Goal: Task Accomplishment & Management: Use online tool/utility

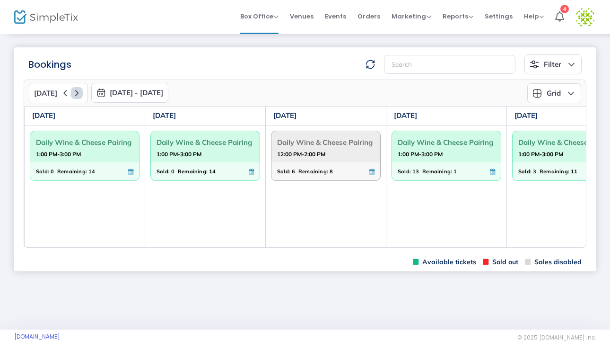
click at [74, 93] on icon at bounding box center [77, 93] width 12 height 12
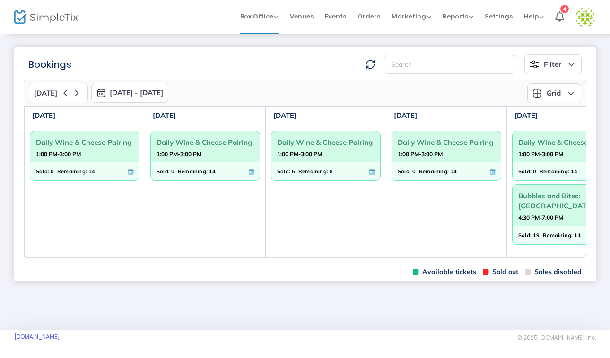
click at [538, 157] on strong "1:00 PM-3:00 PM" at bounding box center [540, 154] width 45 height 12
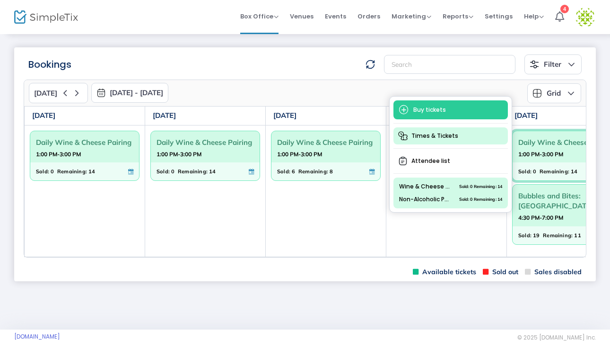
click at [443, 139] on span "Times & Tickets" at bounding box center [451, 135] width 114 height 17
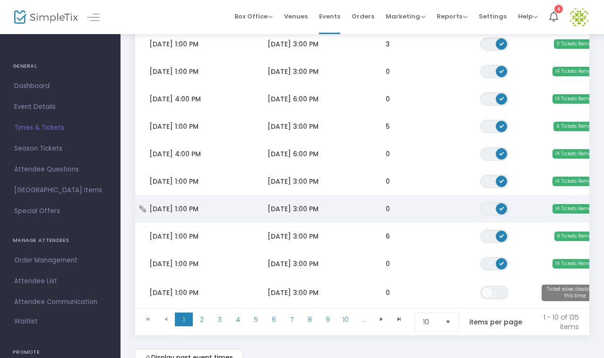
scroll to position [151, 0]
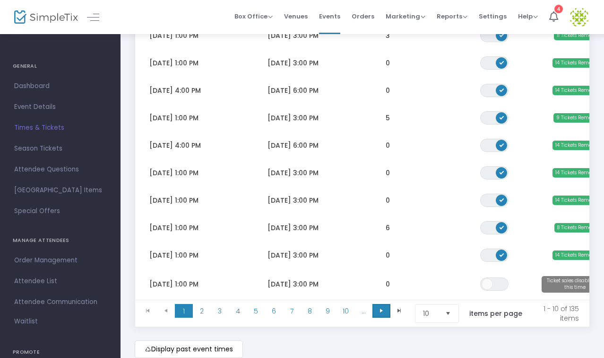
click at [381, 314] on span "Go to the next page" at bounding box center [382, 311] width 8 height 8
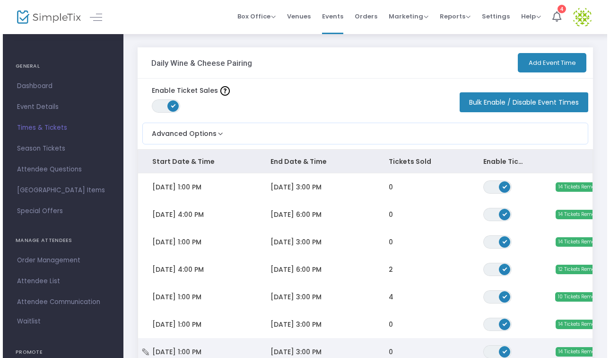
scroll to position [0, 0]
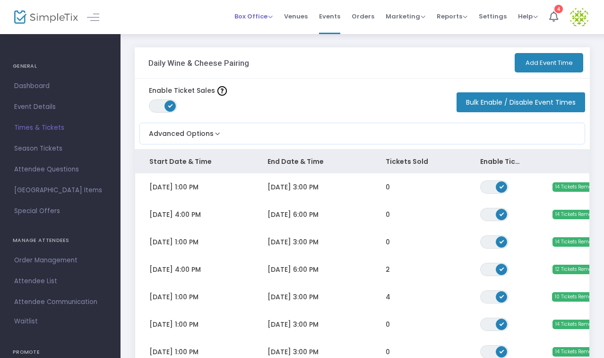
click at [264, 20] on span "Box Office" at bounding box center [254, 16] width 38 height 9
click at [263, 49] on li "Bookings" at bounding box center [269, 50] width 68 height 18
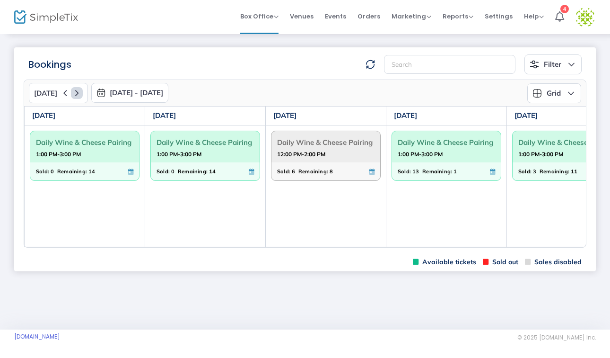
click at [74, 93] on icon at bounding box center [77, 93] width 12 height 12
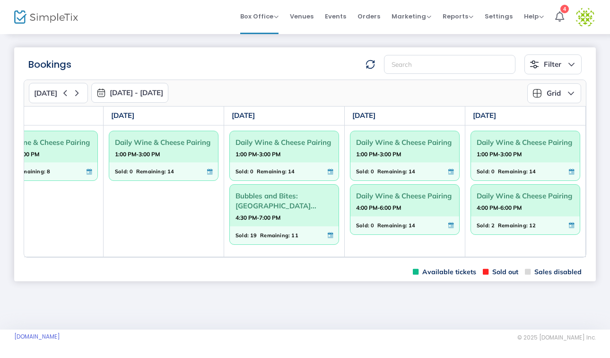
scroll to position [0, 283]
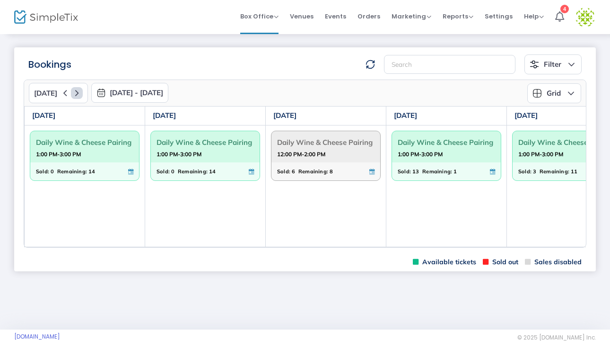
click at [74, 94] on icon at bounding box center [77, 93] width 12 height 12
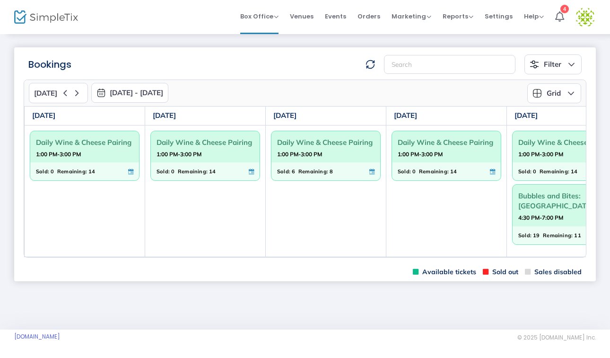
click at [531, 153] on strong "1:00 PM-3:00 PM" at bounding box center [540, 154] width 45 height 12
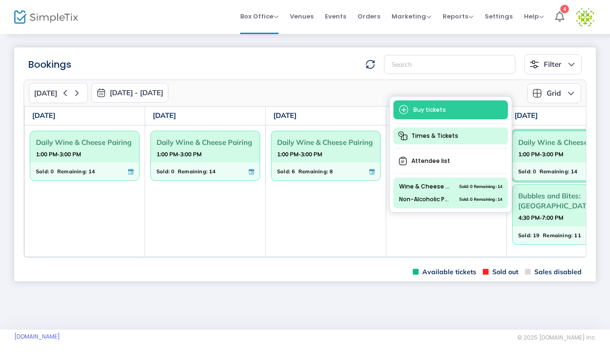
click at [452, 138] on span "Times & Tickets" at bounding box center [451, 135] width 114 height 17
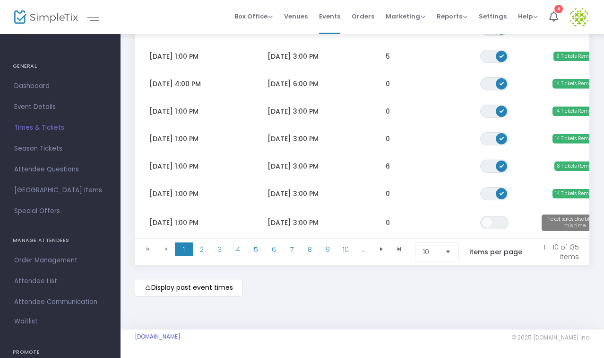
scroll to position [219, 0]
